Goal: Find contact information: Find contact information

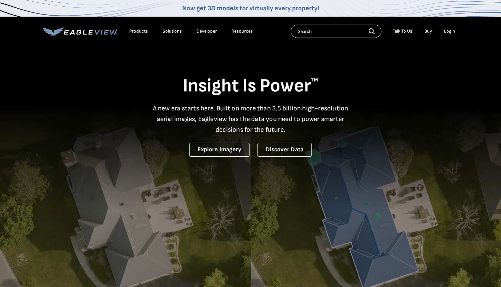
drag, startPoint x: 0, startPoint y: 0, endPoint x: 452, endPoint y: 31, distance: 452.8
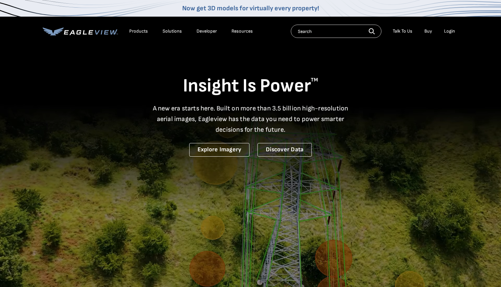
click at [452, 31] on div "Login" at bounding box center [449, 31] width 11 height 6
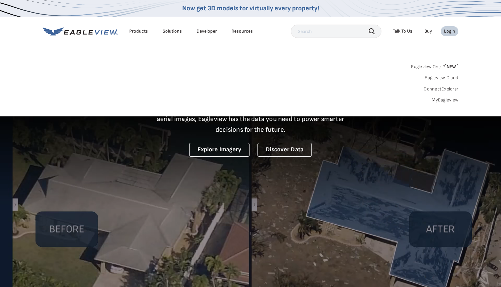
click at [447, 31] on div "Login" at bounding box center [449, 31] width 11 height 6
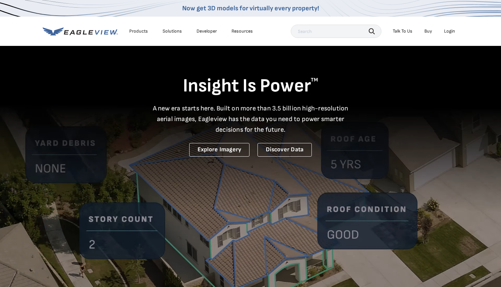
click at [449, 32] on div "Login" at bounding box center [449, 31] width 11 height 6
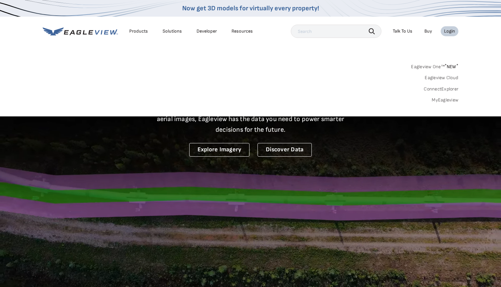
click at [447, 100] on link "MyEagleview" at bounding box center [445, 100] width 27 height 6
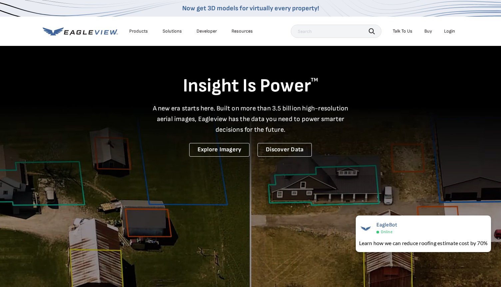
click at [404, 32] on div "Talk To Us" at bounding box center [403, 31] width 20 height 6
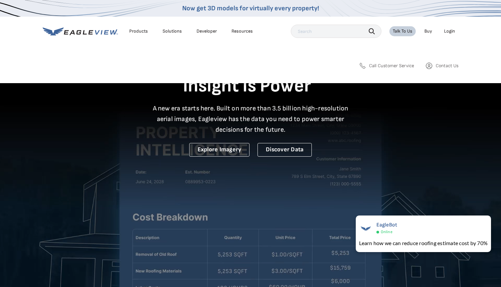
click at [366, 63] on link "Call Customer Service" at bounding box center [386, 66] width 56 height 8
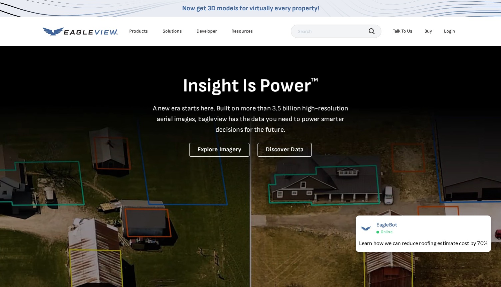
click at [407, 33] on div "Talk To Us" at bounding box center [403, 31] width 20 height 6
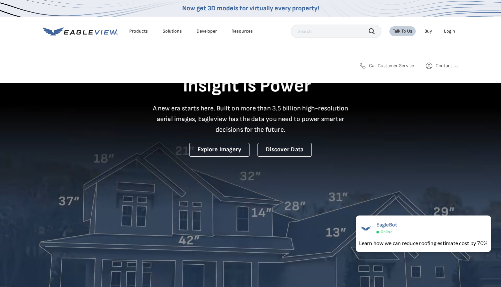
click at [451, 66] on span "Contact Us" at bounding box center [447, 66] width 23 height 6
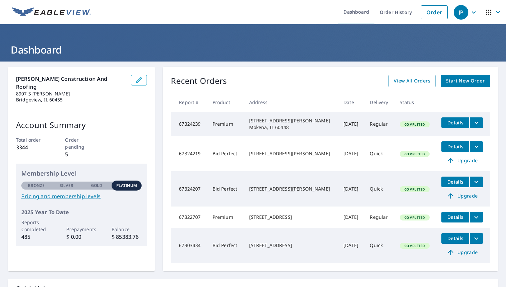
click at [472, 185] on icon "filesDropdownBtn-67324207" at bounding box center [476, 182] width 8 height 8
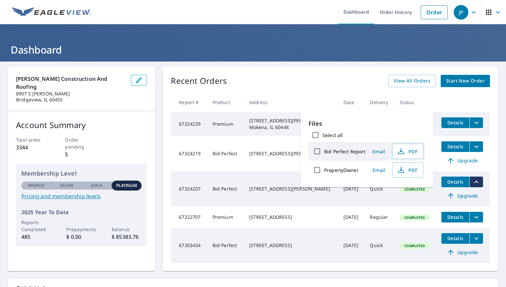
click at [472, 185] on icon "filesDropdownBtn-67324207" at bounding box center [476, 182] width 8 height 8
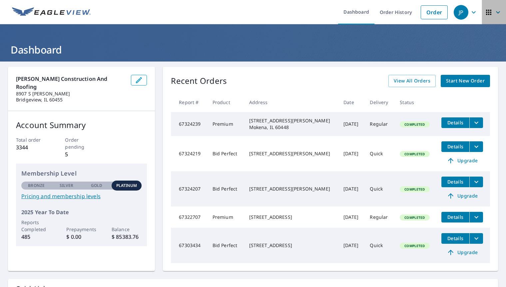
click at [494, 15] on icon "button" at bounding box center [498, 12] width 8 height 8
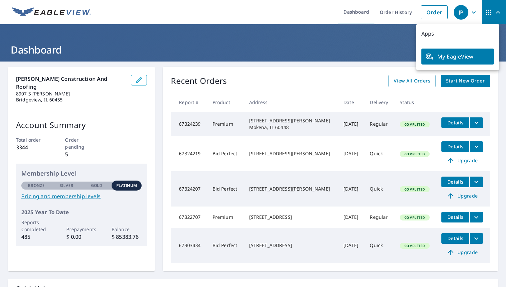
click at [363, 34] on header "Dashboard" at bounding box center [253, 42] width 506 height 37
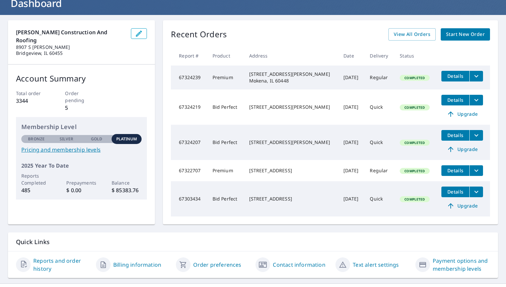
scroll to position [63, 0]
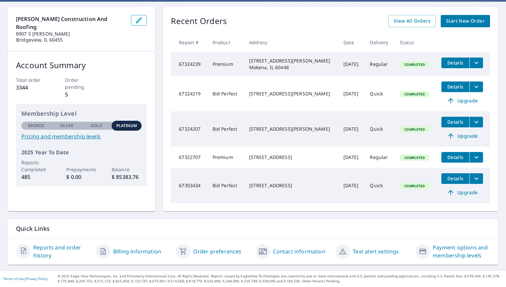
click at [300, 252] on link "Contact information" at bounding box center [299, 252] width 52 height 8
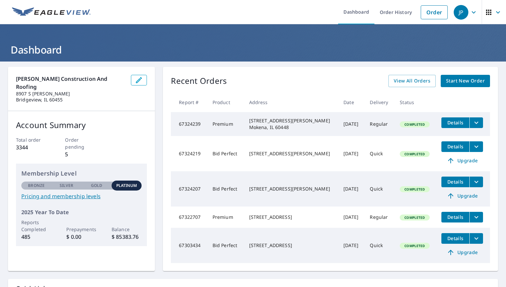
click at [197, 190] on td "67324207" at bounding box center [189, 189] width 36 height 35
drag, startPoint x: 200, startPoint y: 187, endPoint x: 170, endPoint y: 187, distance: 29.6
click at [171, 187] on td "67324207" at bounding box center [189, 189] width 36 height 35
copy td "67324207"
click at [200, 190] on td "67324207" at bounding box center [189, 189] width 36 height 35
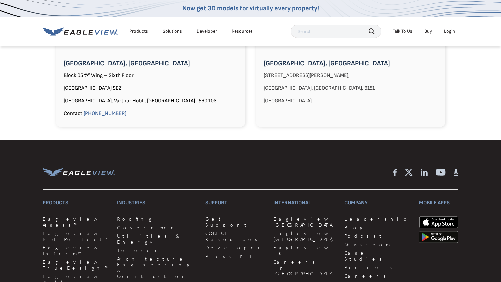
scroll to position [733, 0]
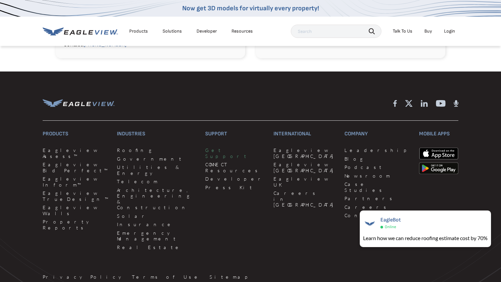
click at [205, 148] on link "Get Support" at bounding box center [235, 154] width 60 height 12
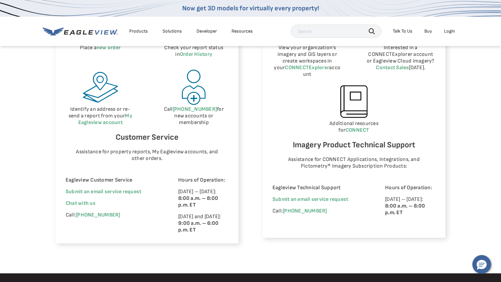
scroll to position [400, 0]
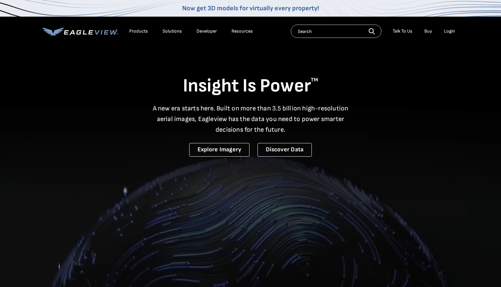
click at [447, 32] on div "Login" at bounding box center [449, 31] width 11 height 6
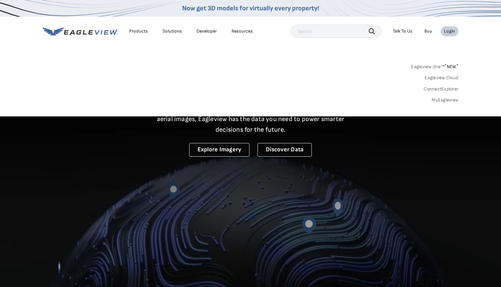
click at [437, 103] on div "Search Products Our Product Areas Imagery 1-Inch GSD Aerial Imagery *" at bounding box center [250, 85] width 501 height 63
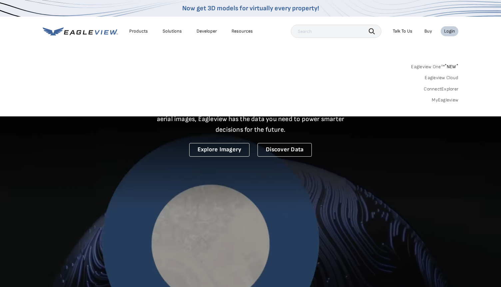
click at [443, 98] on link "MyEagleview" at bounding box center [445, 100] width 27 height 6
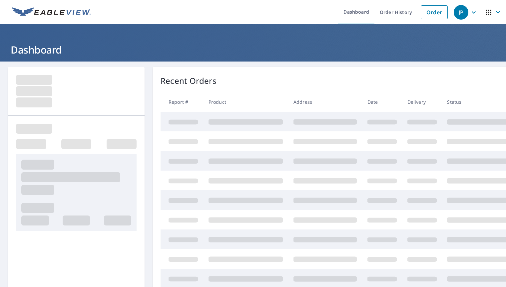
click at [455, 17] on div "JP" at bounding box center [461, 12] width 15 height 15
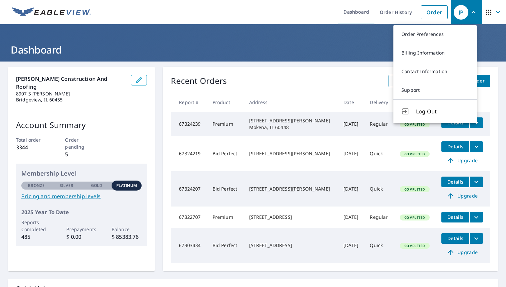
click at [335, 39] on header "Dashboard" at bounding box center [253, 42] width 506 height 37
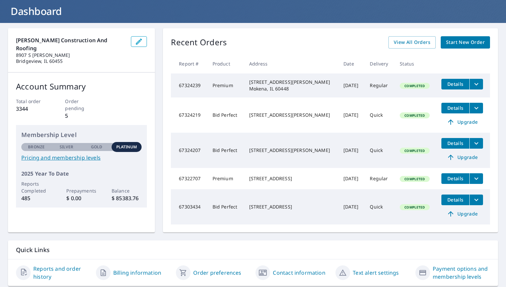
scroll to position [63, 0]
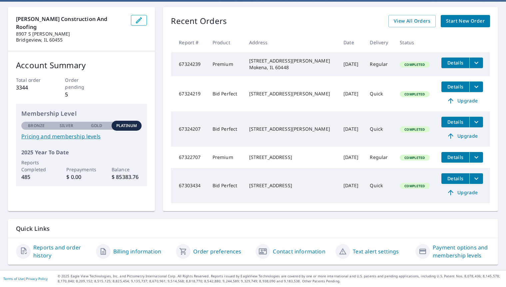
click at [292, 250] on link "Contact information" at bounding box center [299, 252] width 52 height 8
